Goal: Find specific page/section: Find specific page/section

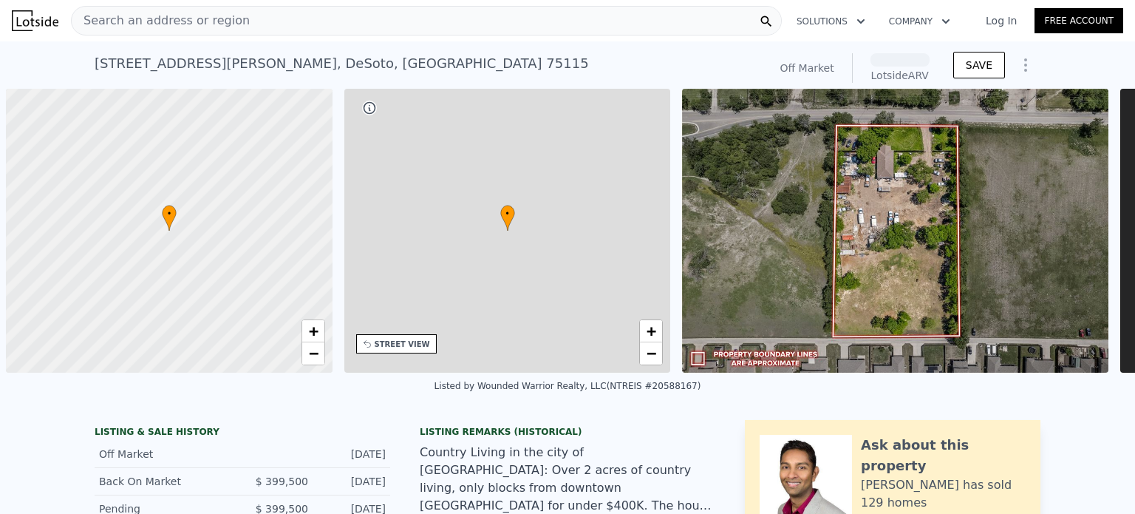
scroll to position [0, 6]
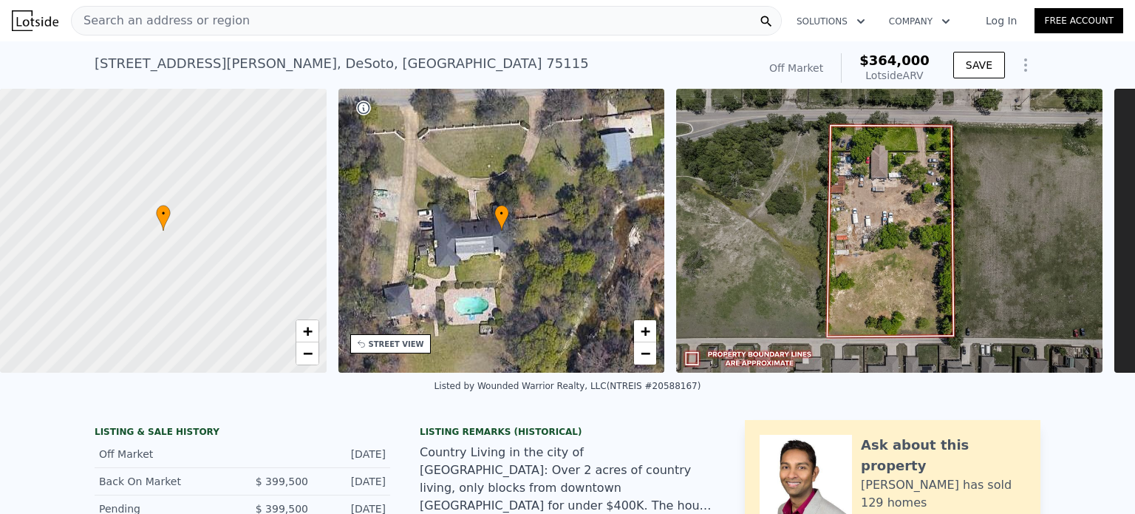
click at [216, 21] on span "Search an address or region" at bounding box center [161, 21] width 178 height 18
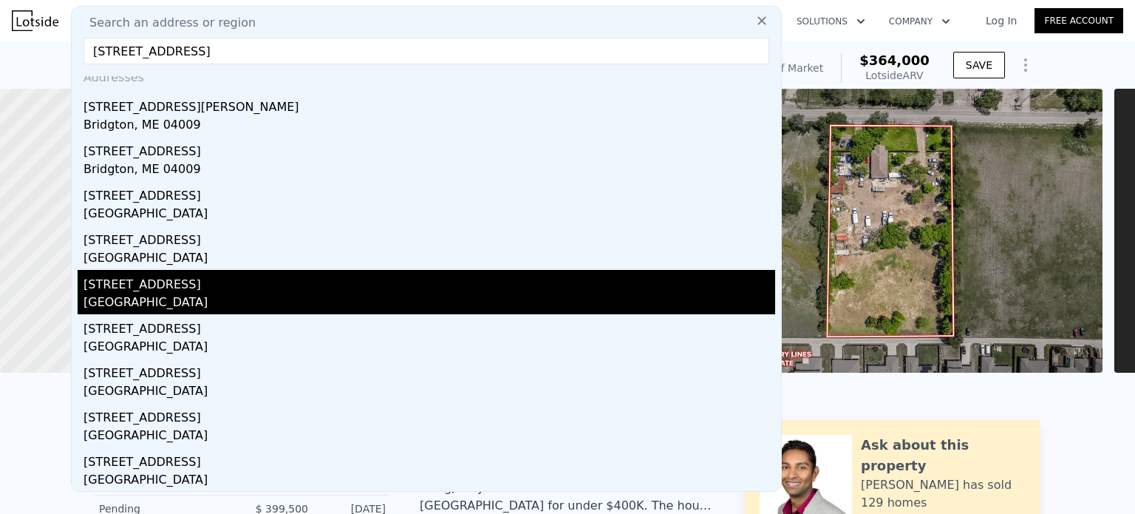
scroll to position [0, 0]
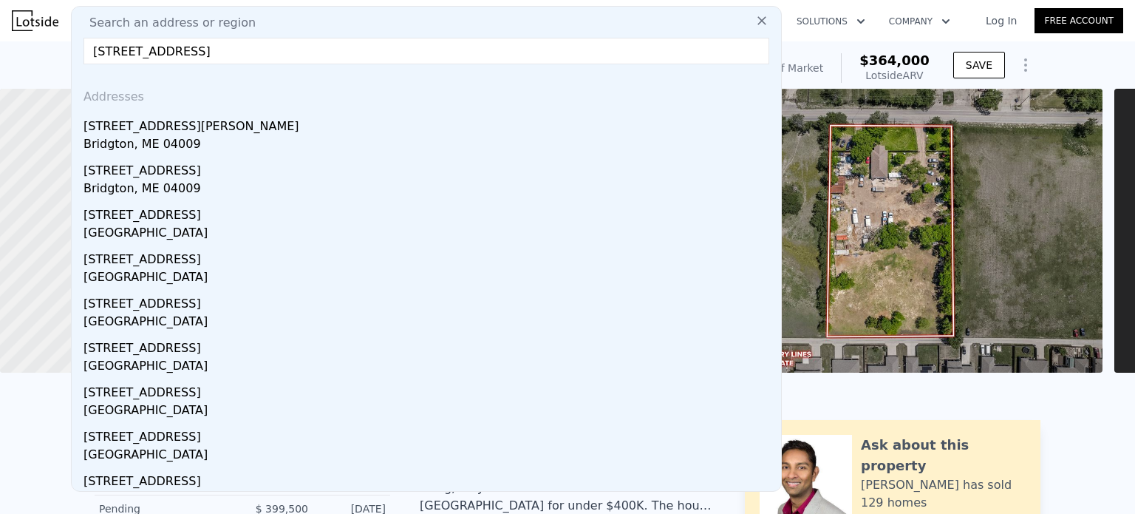
drag, startPoint x: 307, startPoint y: 53, endPoint x: 35, endPoint y: 51, distance: 271.9
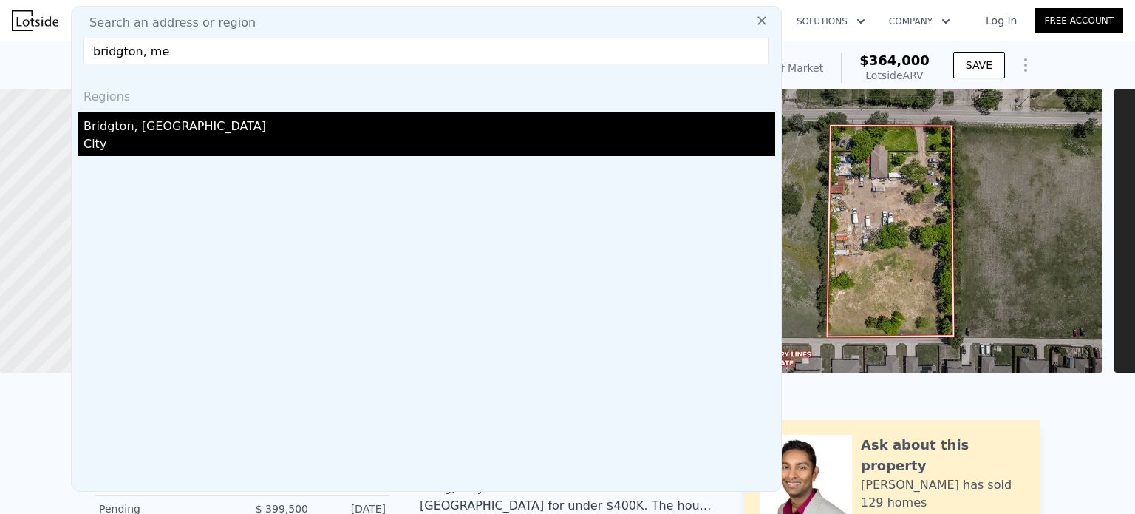
type input "bridgton, me"
click at [142, 146] on div "City" at bounding box center [430, 145] width 692 height 21
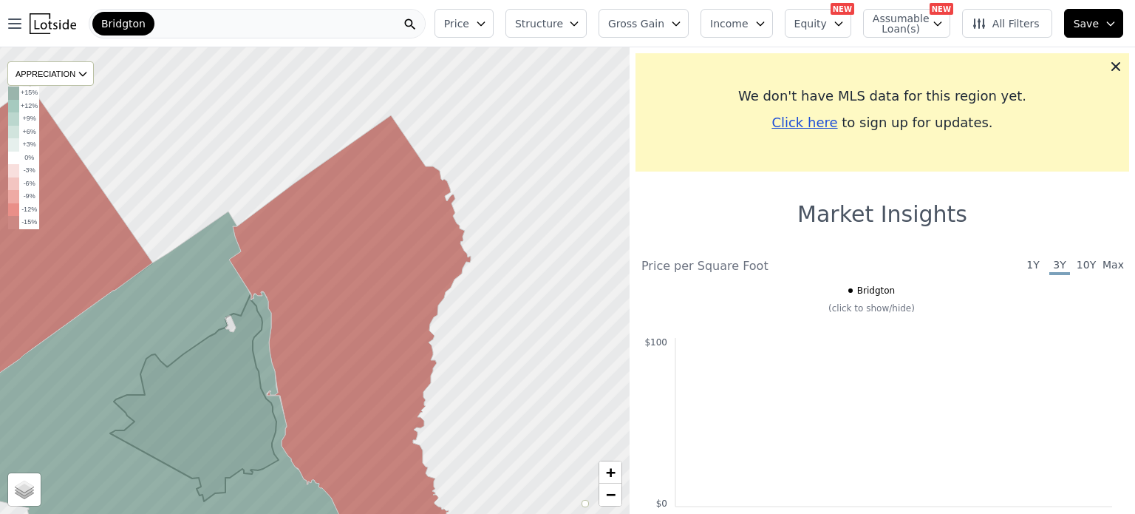
click at [121, 17] on span "Bridgton" at bounding box center [123, 23] width 44 height 15
click at [14, 26] on icon "button" at bounding box center [15, 24] width 18 height 18
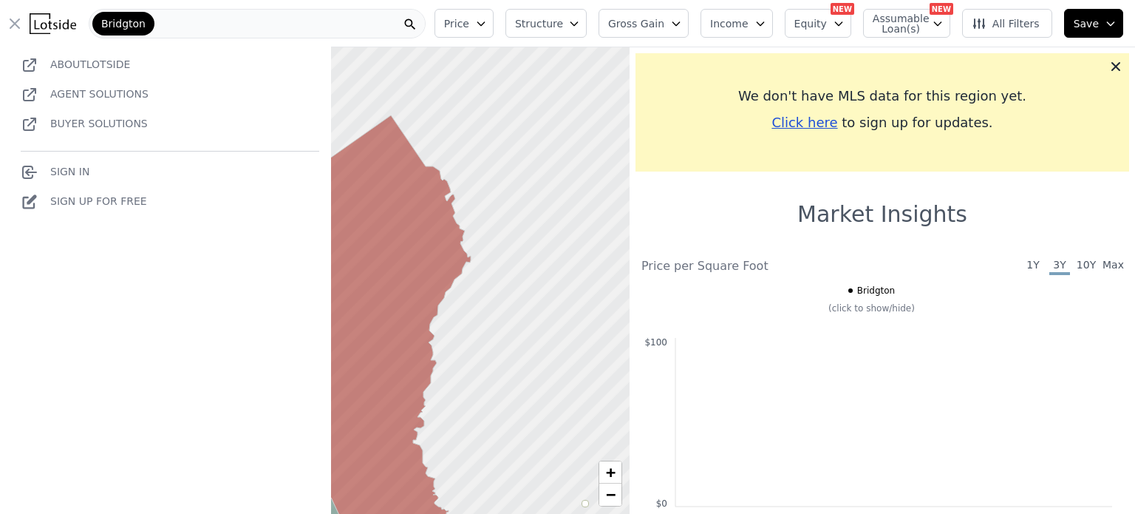
click at [104, 26] on span "Bridgton" at bounding box center [123, 23] width 44 height 15
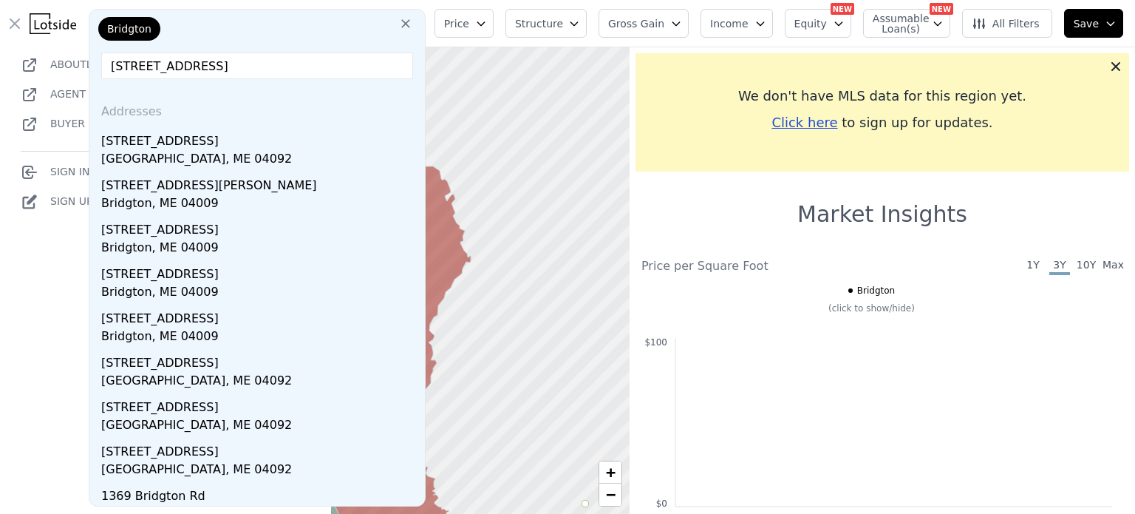
drag, startPoint x: 197, startPoint y: 64, endPoint x: 300, endPoint y: 78, distance: 104.3
click at [299, 76] on input "[STREET_ADDRESS]" at bounding box center [257, 65] width 312 height 27
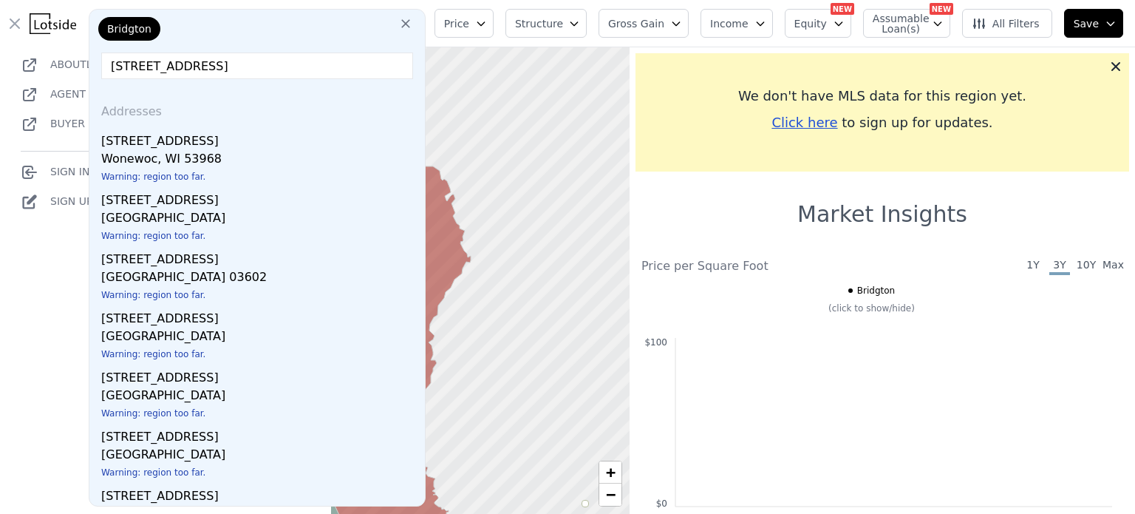
click at [206, 62] on input "[STREET_ADDRESS]" at bounding box center [257, 65] width 312 height 27
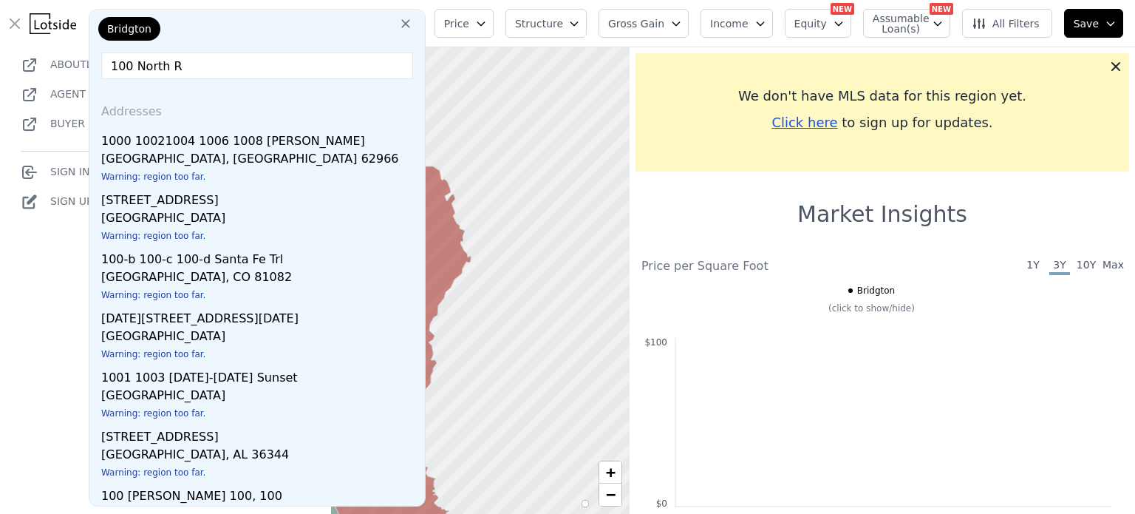
type input "[STREET_ADDRESS]"
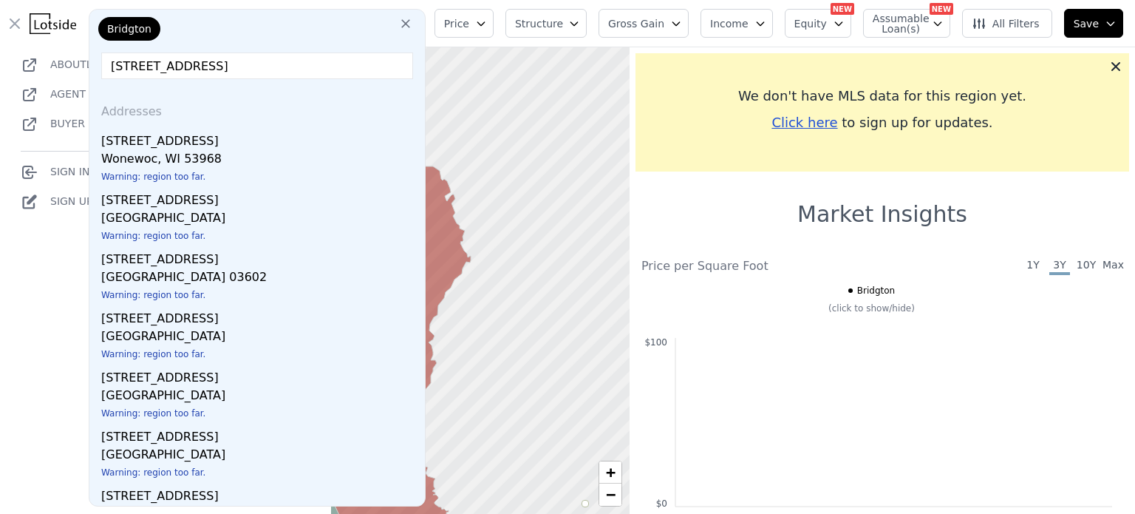
click at [234, 59] on input "[STREET_ADDRESS]" at bounding box center [257, 65] width 312 height 27
drag, startPoint x: 198, startPoint y: 68, endPoint x: 92, endPoint y: 57, distance: 107.0
click at [92, 57] on div "Bridgton [GEOGRAPHIC_DATA] Addresses [STREET_ADDRESS] Warning: region too far. …" at bounding box center [257, 257] width 337 height 497
click at [30, 267] on div "About Lotside Agent Solutions Buyer Solutions Sign In Sign Up for free" at bounding box center [165, 295] width 331 height 514
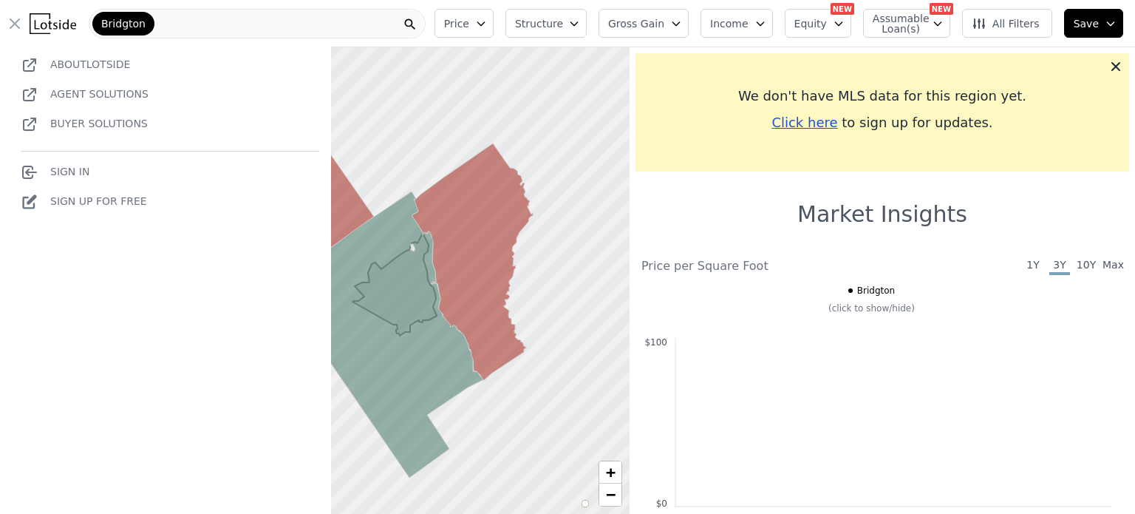
click at [180, 27] on div "Bridgton" at bounding box center [257, 24] width 337 height 30
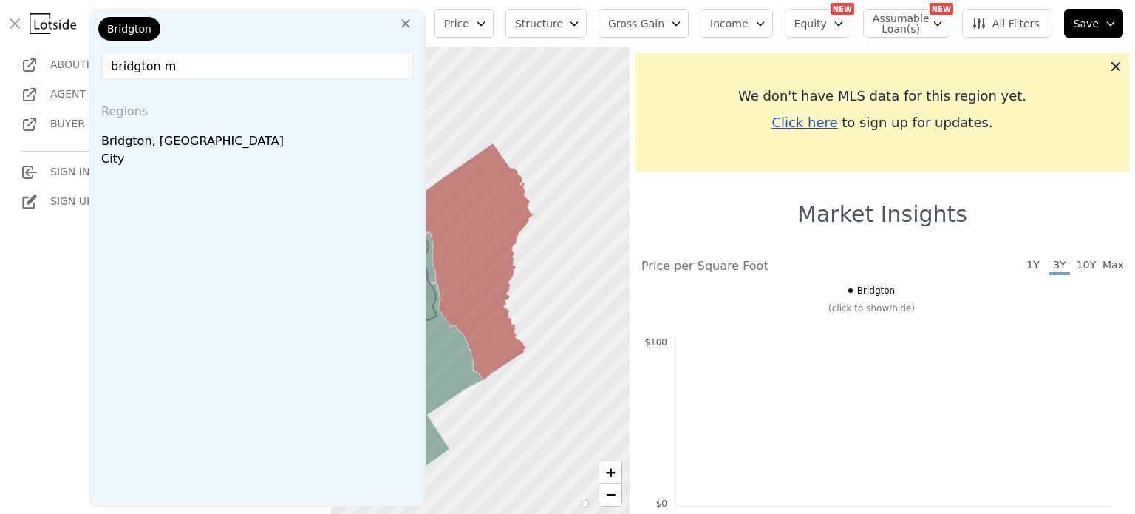
type input "bridgton me"
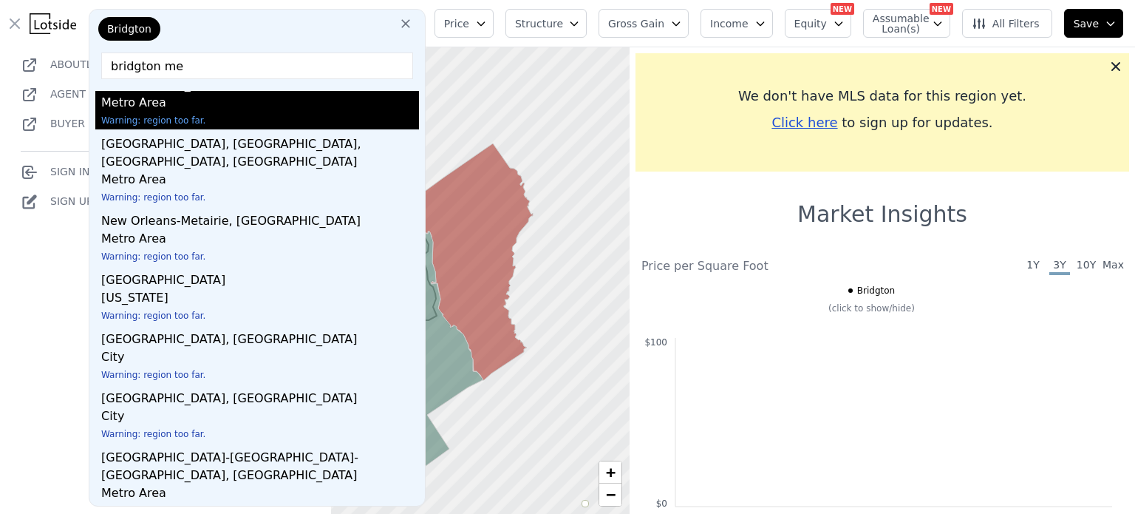
scroll to position [152, 0]
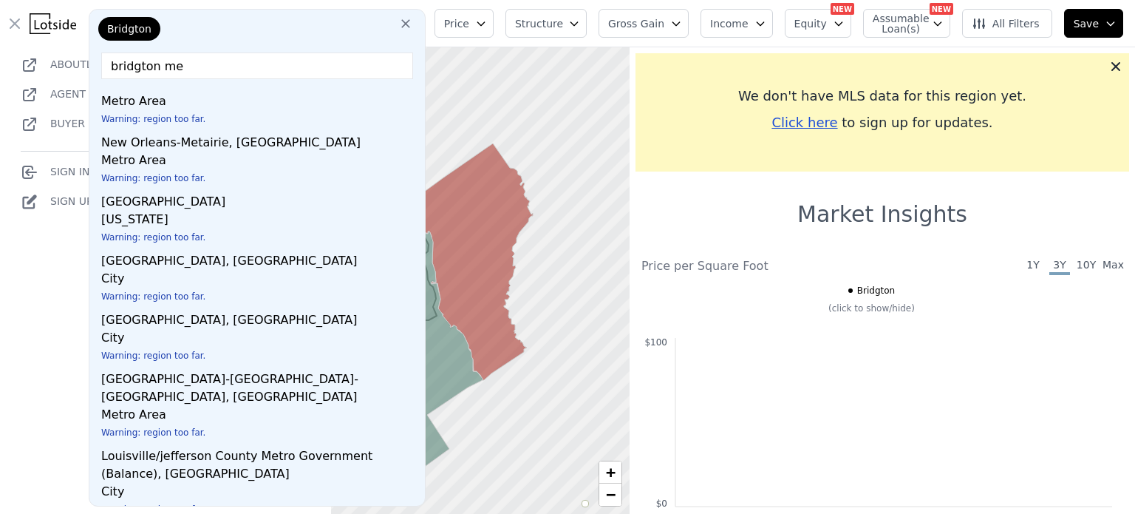
click at [58, 23] on img at bounding box center [53, 23] width 47 height 21
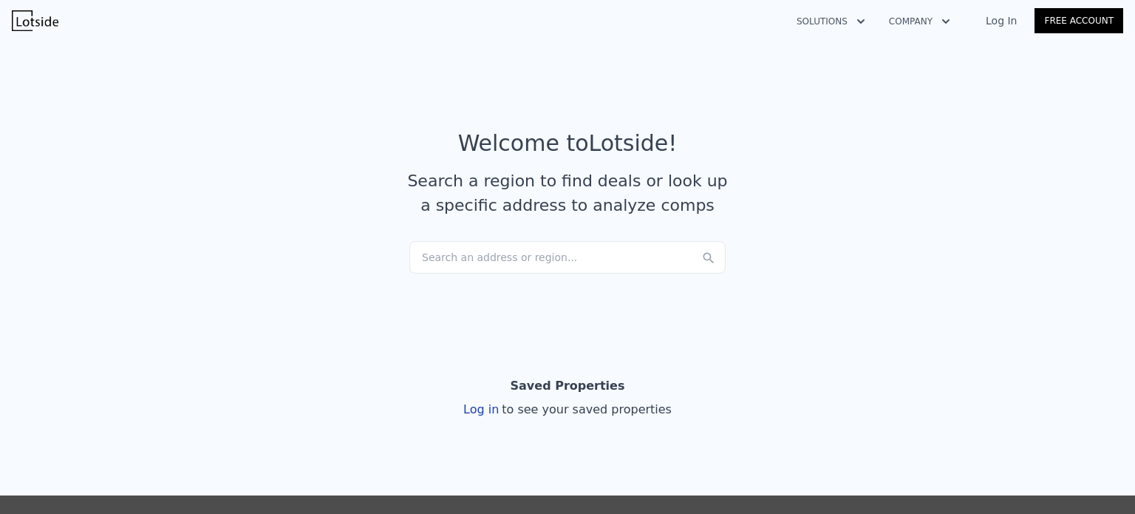
click at [448, 258] on div "Search an address or region..." at bounding box center [567, 257] width 316 height 33
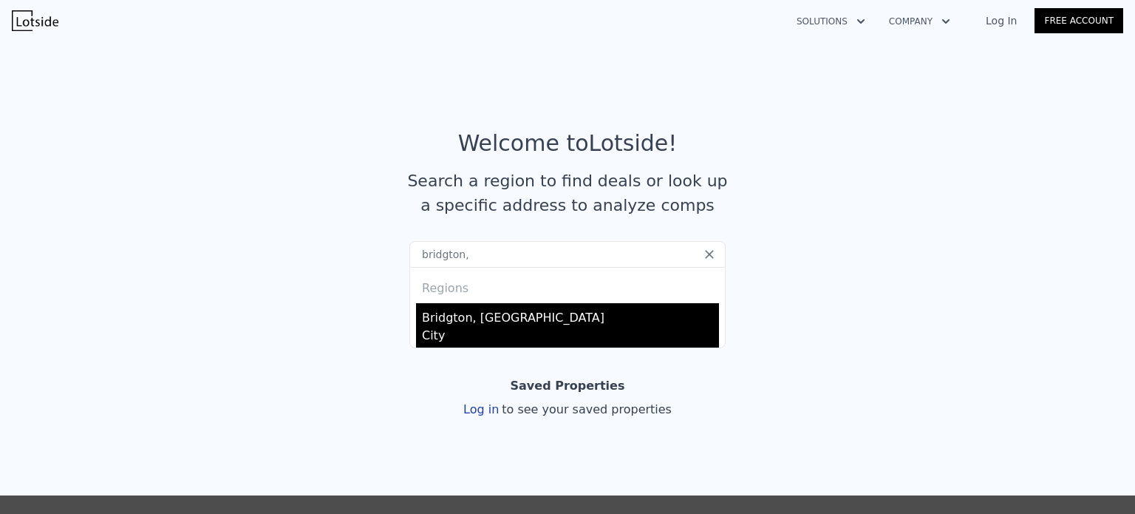
type input "bridgton,"
click at [457, 324] on div "Bridgton, [GEOGRAPHIC_DATA]" at bounding box center [570, 315] width 297 height 24
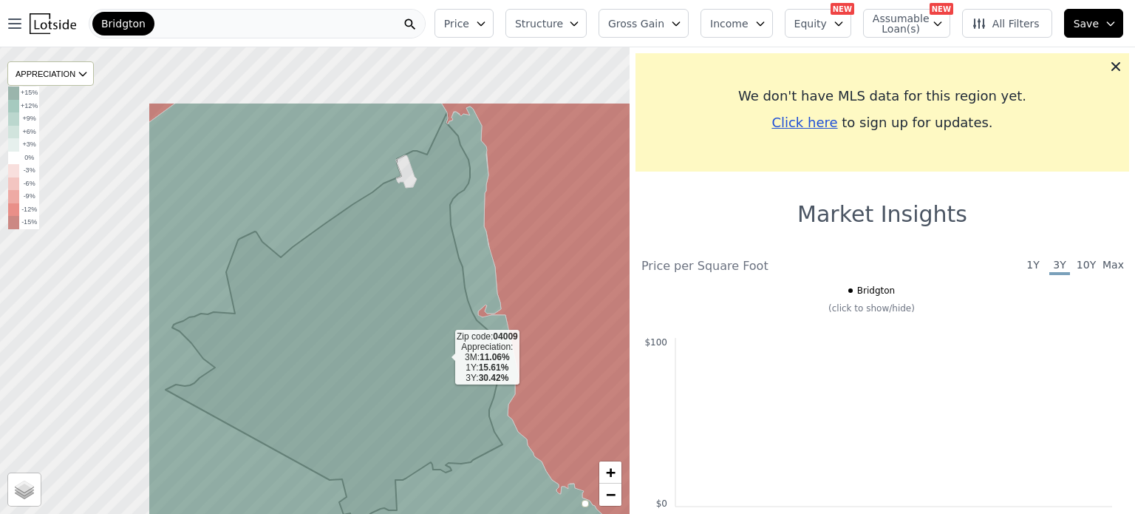
drag, startPoint x: 231, startPoint y: 253, endPoint x: 443, endPoint y: 356, distance: 235.6
click at [443, 356] on icon at bounding box center [399, 383] width 500 height 561
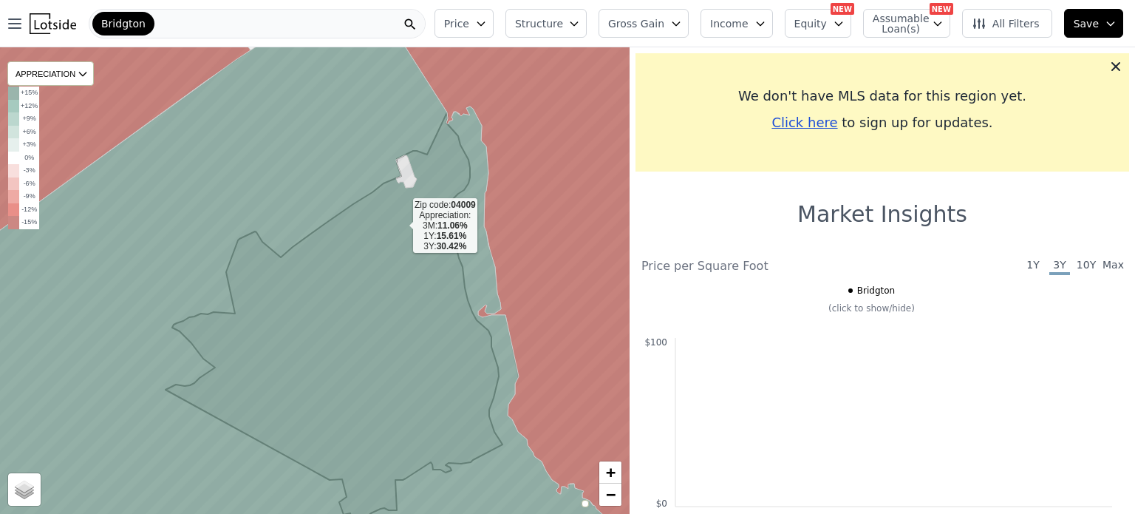
click at [401, 225] on icon at bounding box center [282, 280] width 692 height 561
